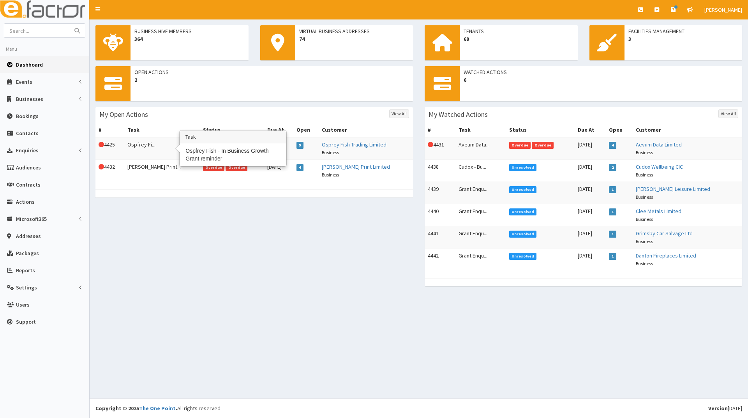
click at [141, 145] on td "Ospfrey Fi..." at bounding box center [162, 148] width 76 height 23
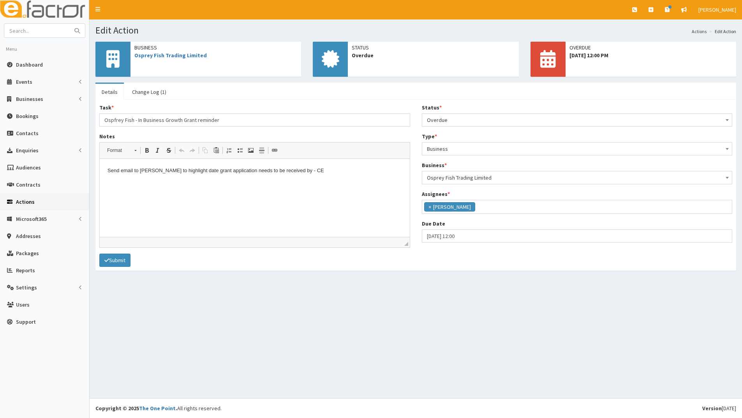
scroll to position [5, 0]
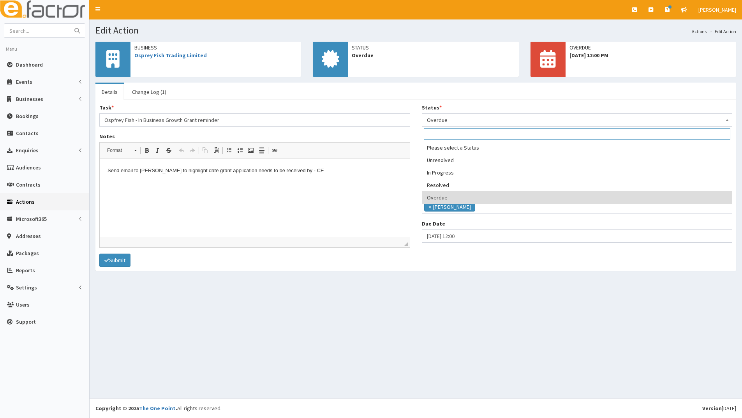
click at [472, 122] on span "Overdue" at bounding box center [577, 120] width 301 height 11
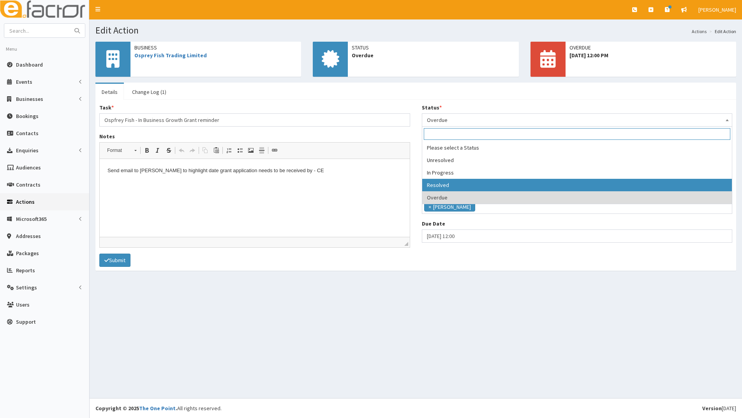
select select "3"
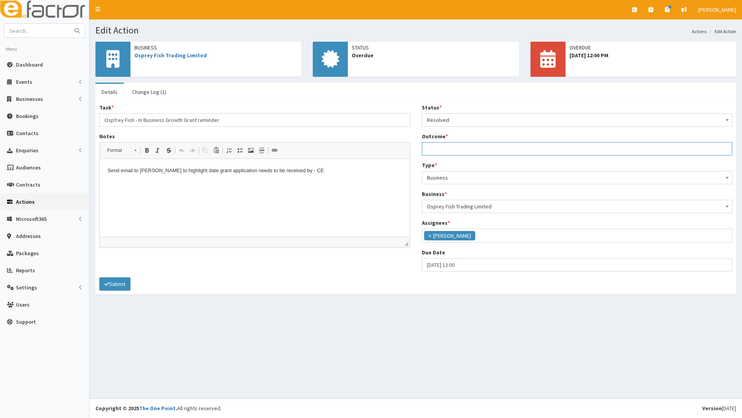
click at [442, 151] on input "Outcome *" at bounding box center [577, 148] width 311 height 13
type input "Follow up email sent"
click at [115, 283] on button "Submit" at bounding box center [114, 283] width 31 height 13
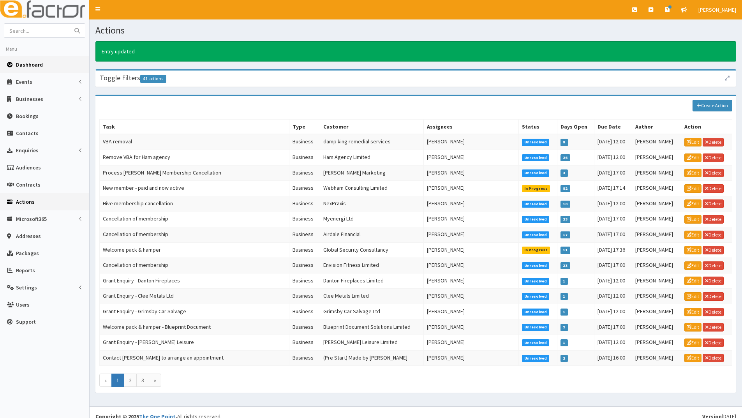
click at [27, 67] on span "Dashboard" at bounding box center [29, 64] width 27 height 7
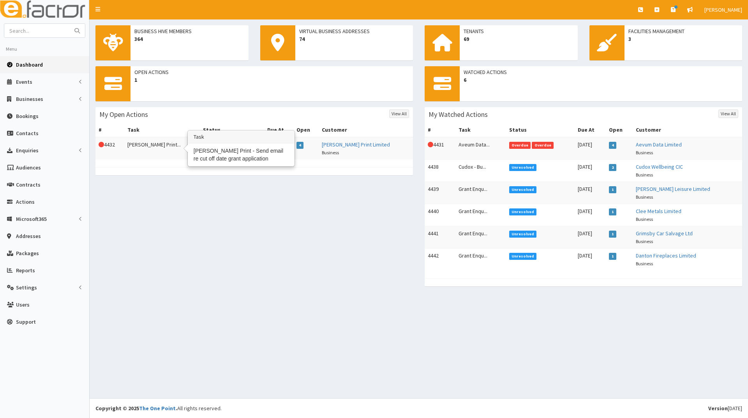
click at [152, 143] on td "[PERSON_NAME] Print..." at bounding box center [162, 148] width 76 height 22
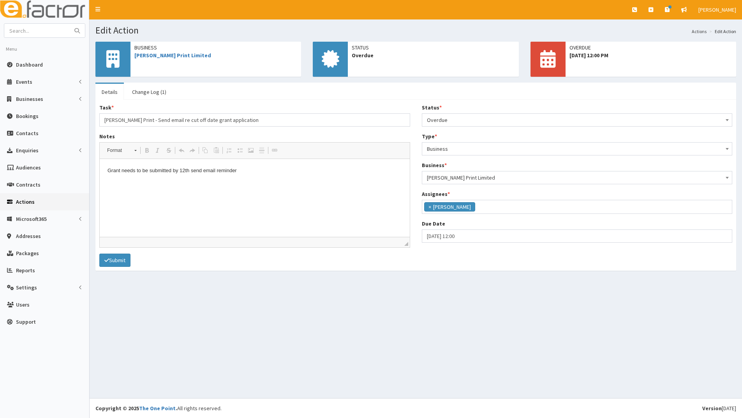
scroll to position [5, 0]
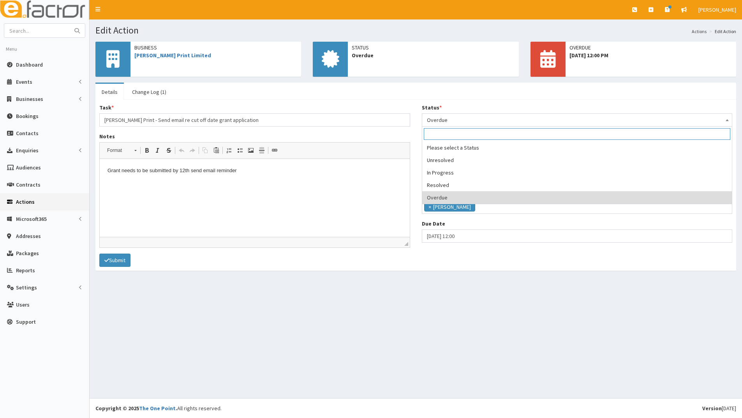
click at [506, 117] on span "Overdue" at bounding box center [577, 120] width 301 height 11
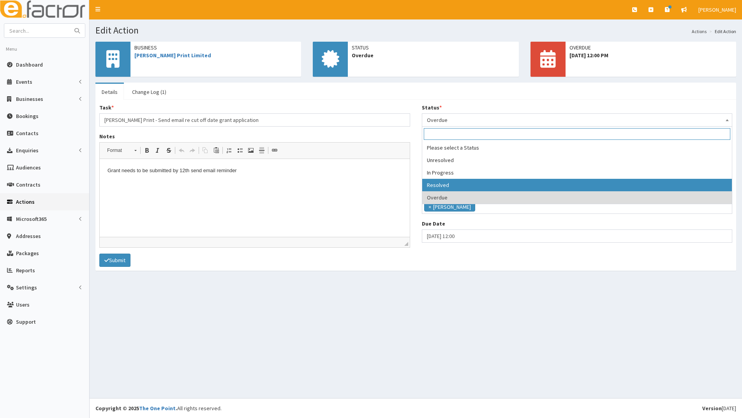
select select "3"
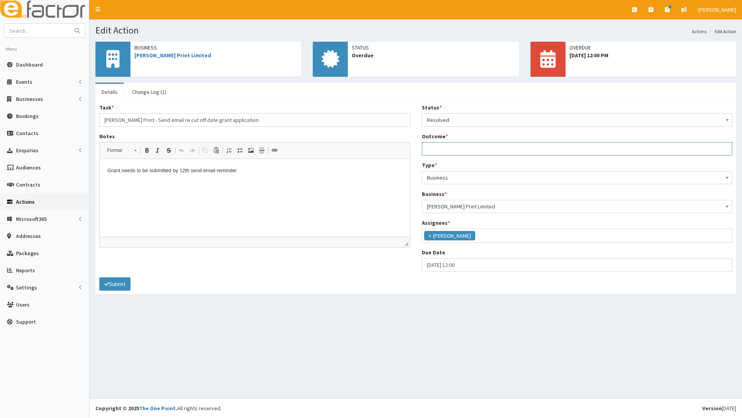
click at [452, 152] on input "Outcome *" at bounding box center [577, 148] width 311 height 13
type input "Follow up email sent [DATE]"
click at [111, 283] on button "Submit" at bounding box center [114, 283] width 31 height 13
